Goal: Task Accomplishment & Management: Manage account settings

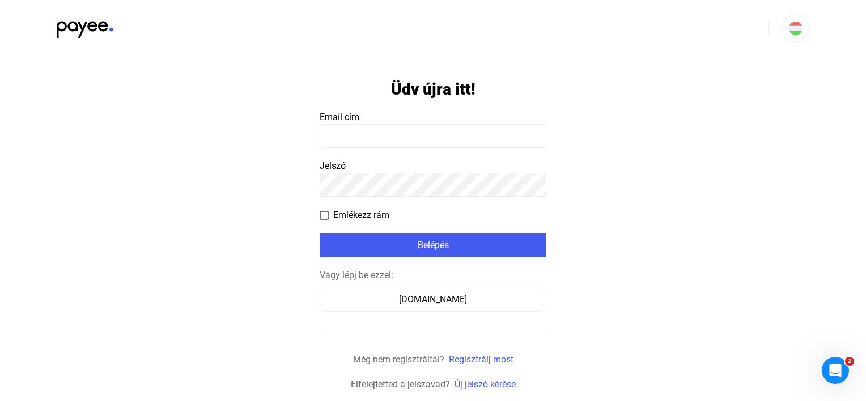
click at [365, 131] on input at bounding box center [433, 136] width 227 height 24
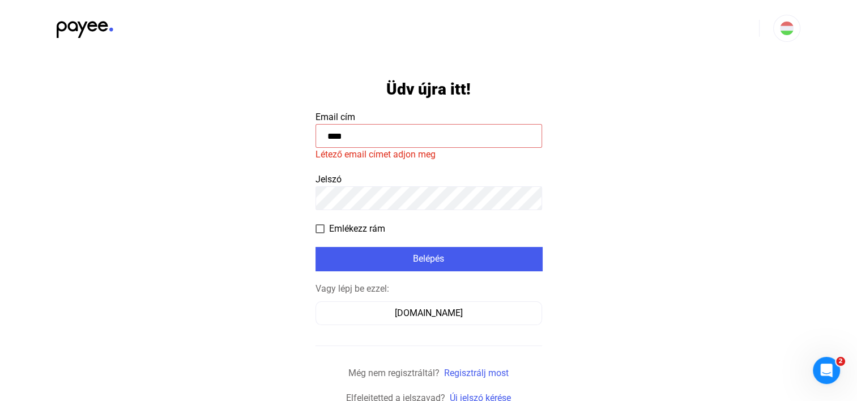
type input "*****"
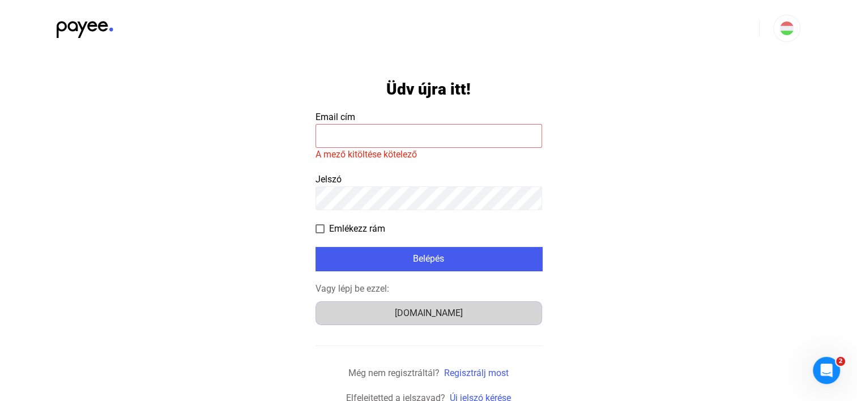
click at [401, 307] on div "[DOMAIN_NAME]" at bounding box center [429, 314] width 219 height 14
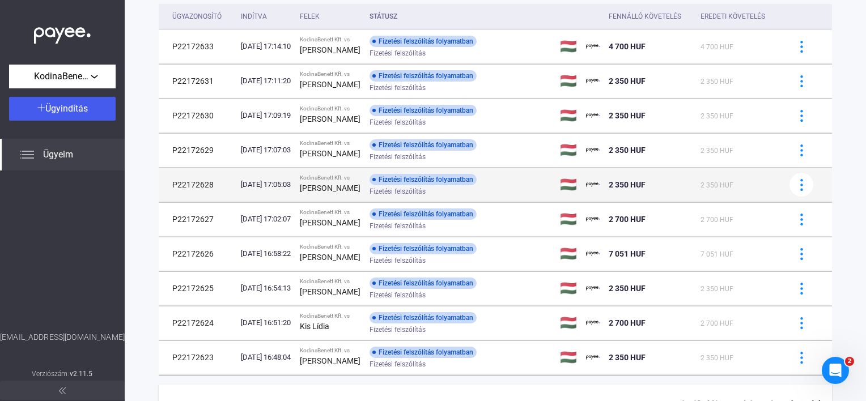
scroll to position [158, 0]
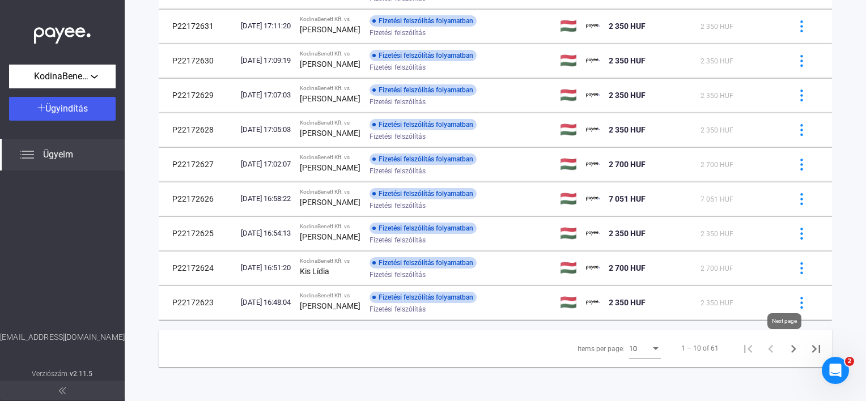
click at [790, 344] on icon "Next page" at bounding box center [793, 349] width 16 height 16
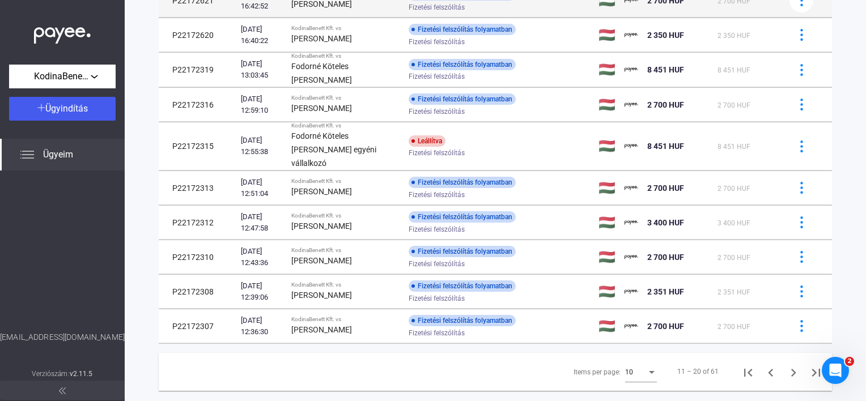
scroll to position [158, 0]
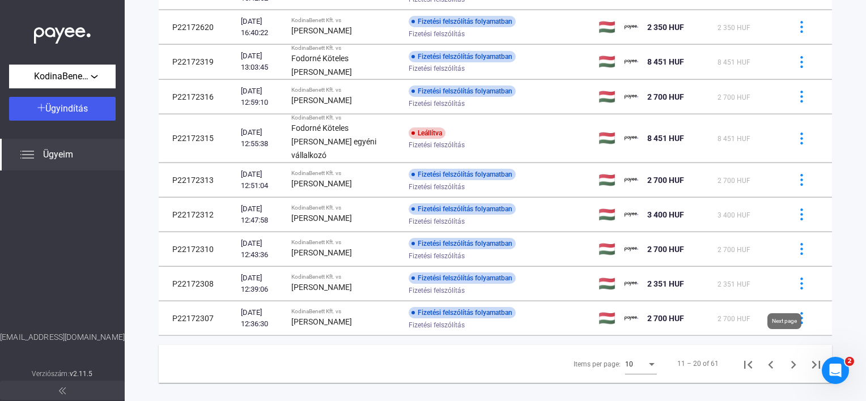
click at [791, 361] on icon "Next page" at bounding box center [793, 365] width 5 height 8
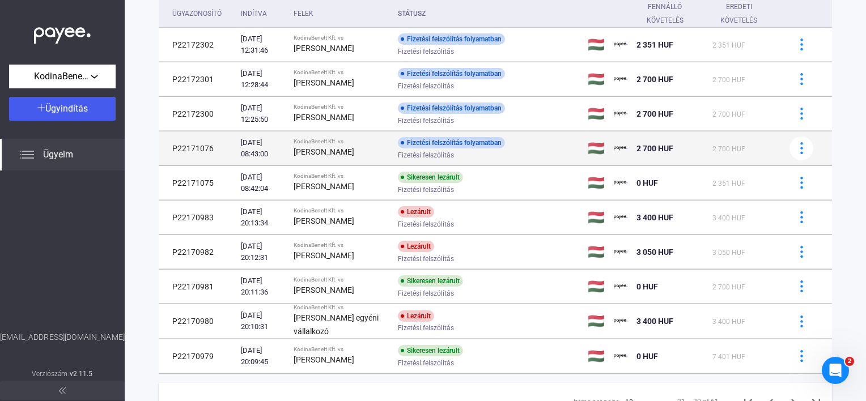
scroll to position [158, 0]
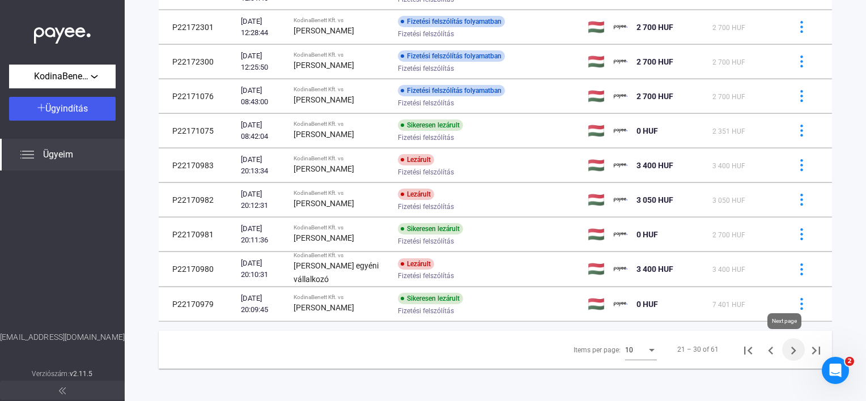
click at [785, 349] on icon "Next page" at bounding box center [793, 351] width 16 height 16
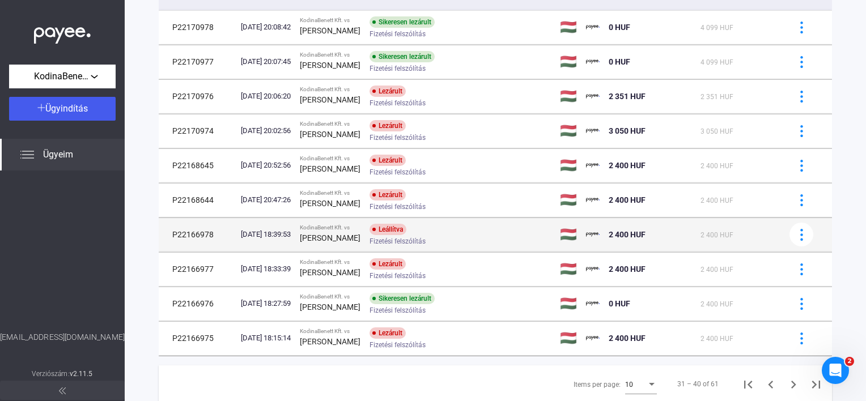
scroll to position [158, 0]
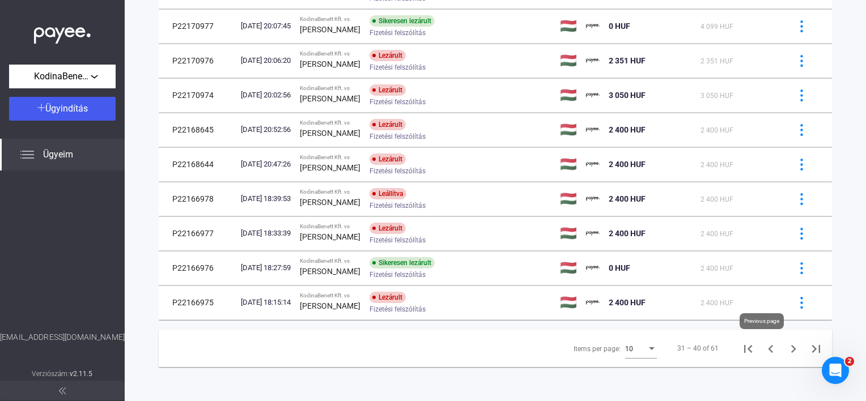
click at [771, 347] on button "Previous page" at bounding box center [770, 348] width 23 height 23
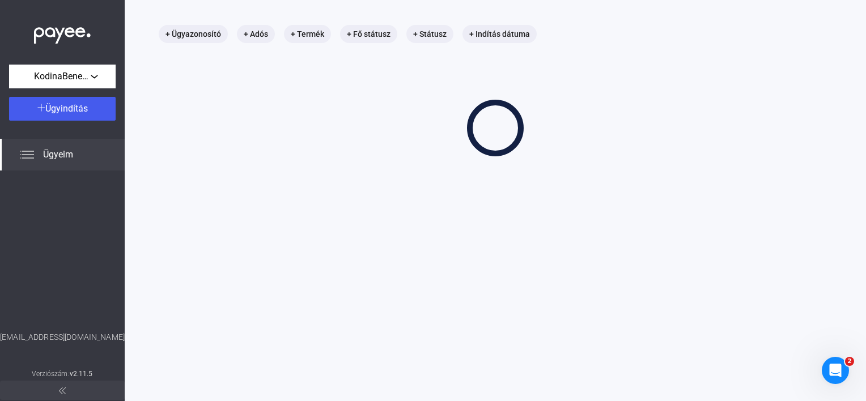
click at [761, 346] on main "+ Ügyazonosító + Adós + Termék + Fő státusz + Státusz + Indítás dátuma" at bounding box center [495, 200] width 741 height 401
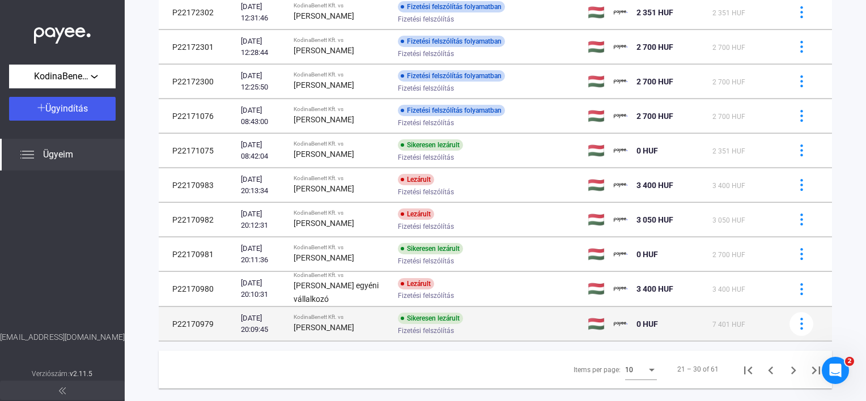
scroll to position [158, 0]
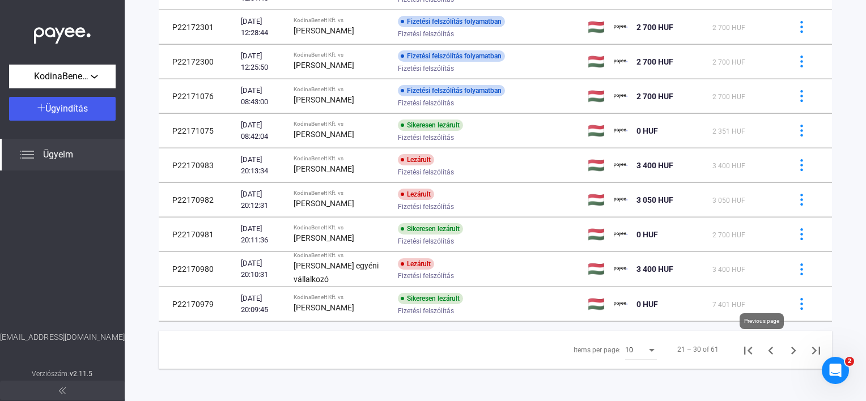
click at [764, 351] on icon "Previous page" at bounding box center [771, 351] width 16 height 16
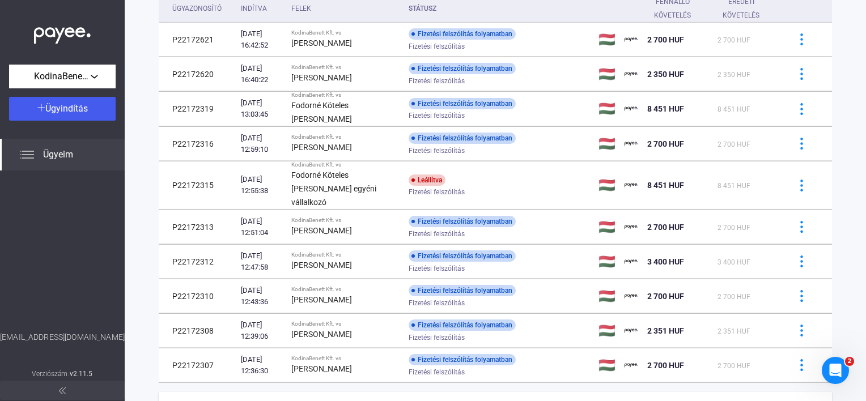
scroll to position [158, 0]
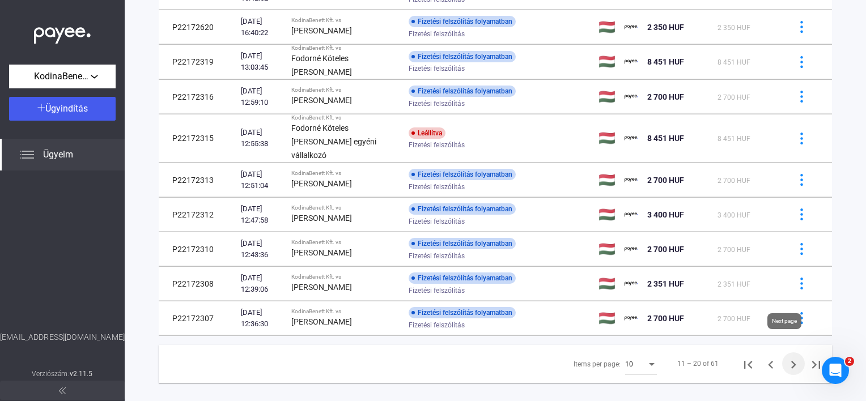
click at [790, 357] on icon "Next page" at bounding box center [793, 365] width 16 height 16
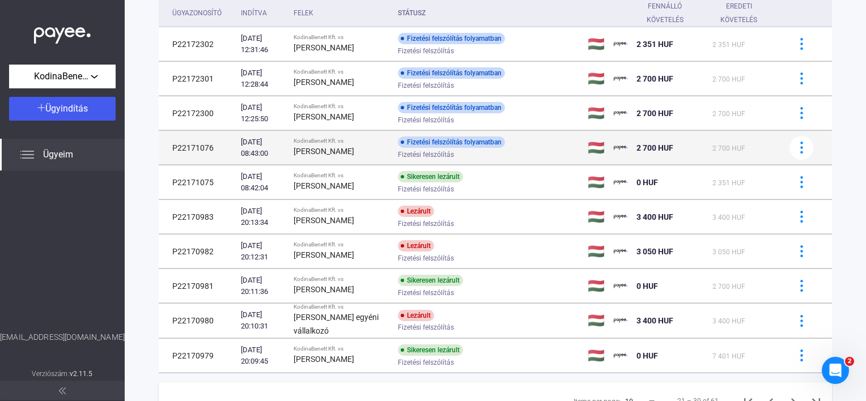
scroll to position [158, 0]
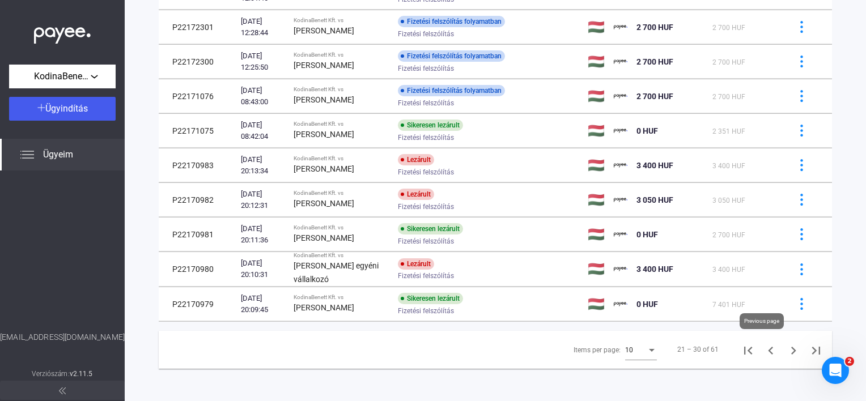
click at [763, 351] on icon "Previous page" at bounding box center [771, 351] width 16 height 16
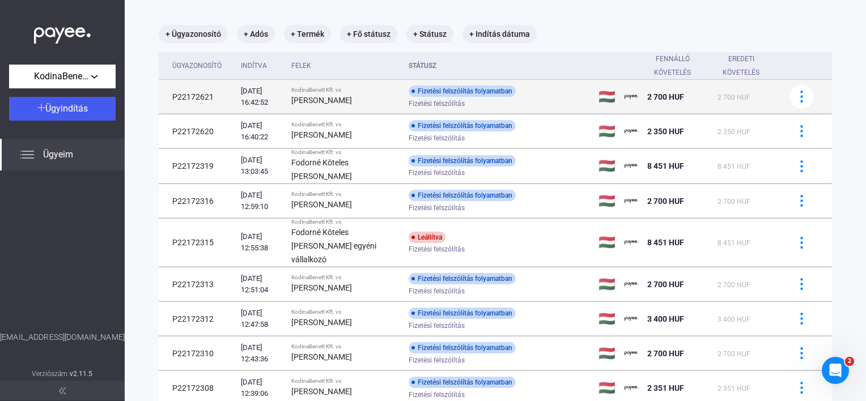
scroll to position [158, 0]
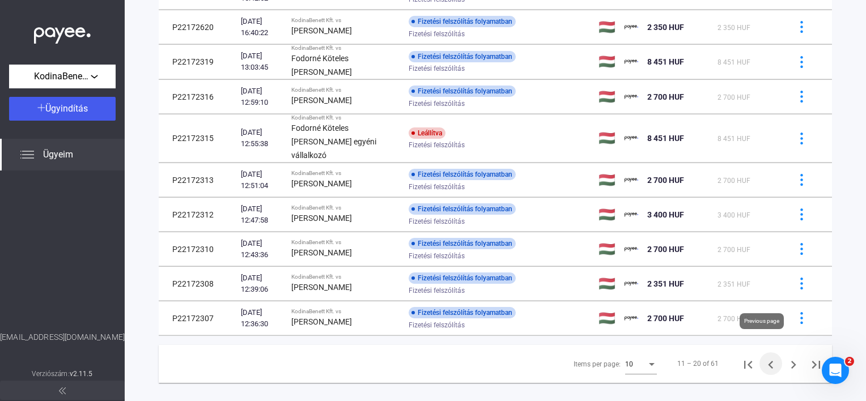
click at [768, 361] on icon "Previous page" at bounding box center [770, 365] width 5 height 8
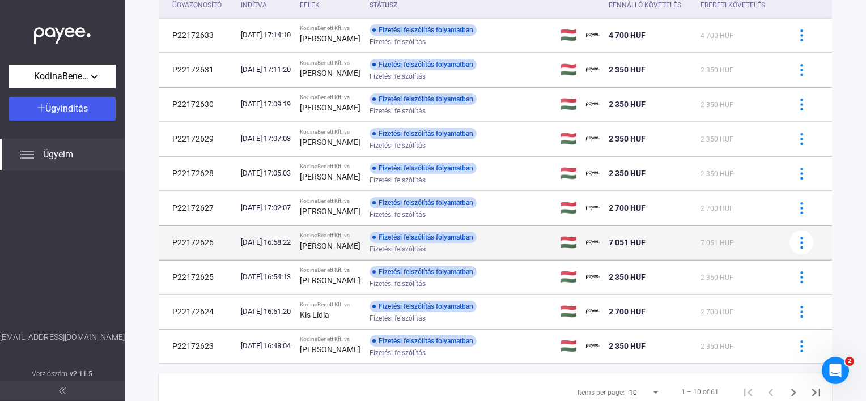
scroll to position [158, 0]
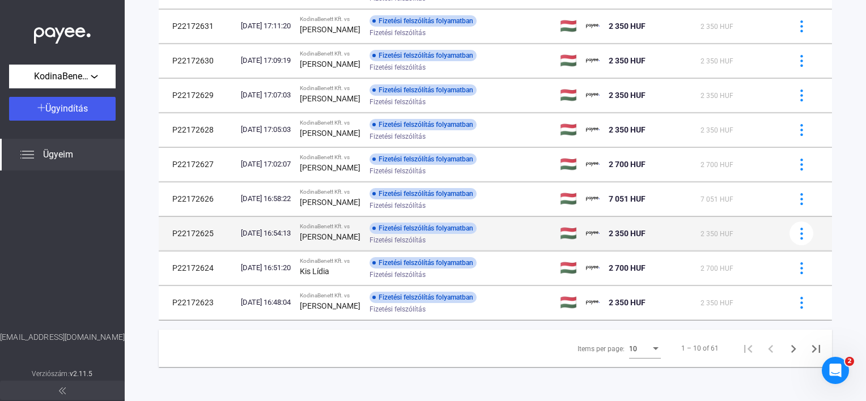
click at [389, 237] on span "Fizetési felszólítás" at bounding box center [397, 240] width 56 height 14
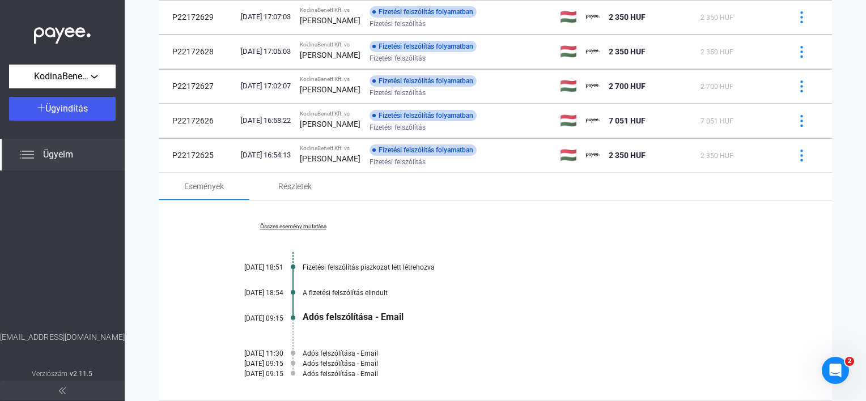
scroll to position [328, 0]
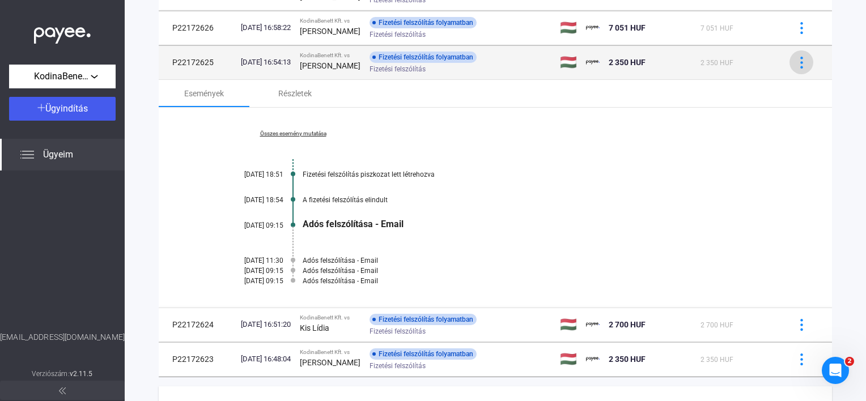
click at [795, 62] on img at bounding box center [801, 63] width 12 height 12
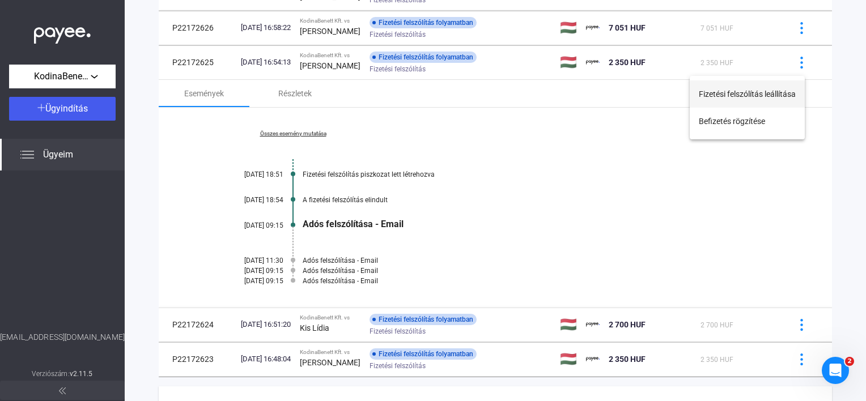
click at [748, 100] on button "Fizetési felszólítás leállítása" at bounding box center [747, 93] width 115 height 27
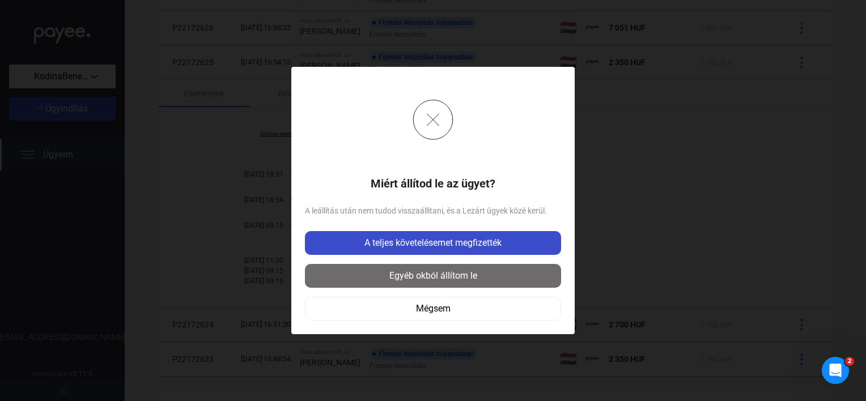
click at [426, 238] on div "A teljes követelésemet megfizették" at bounding box center [432, 243] width 249 height 14
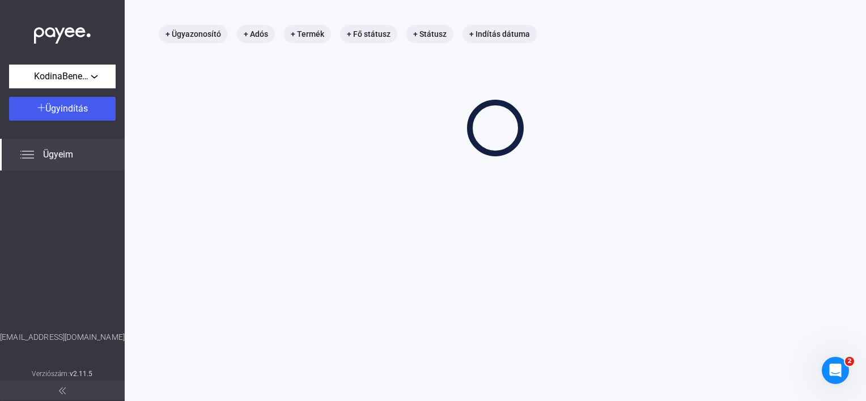
scroll to position [54, 0]
